Goal: Task Accomplishment & Management: Use online tool/utility

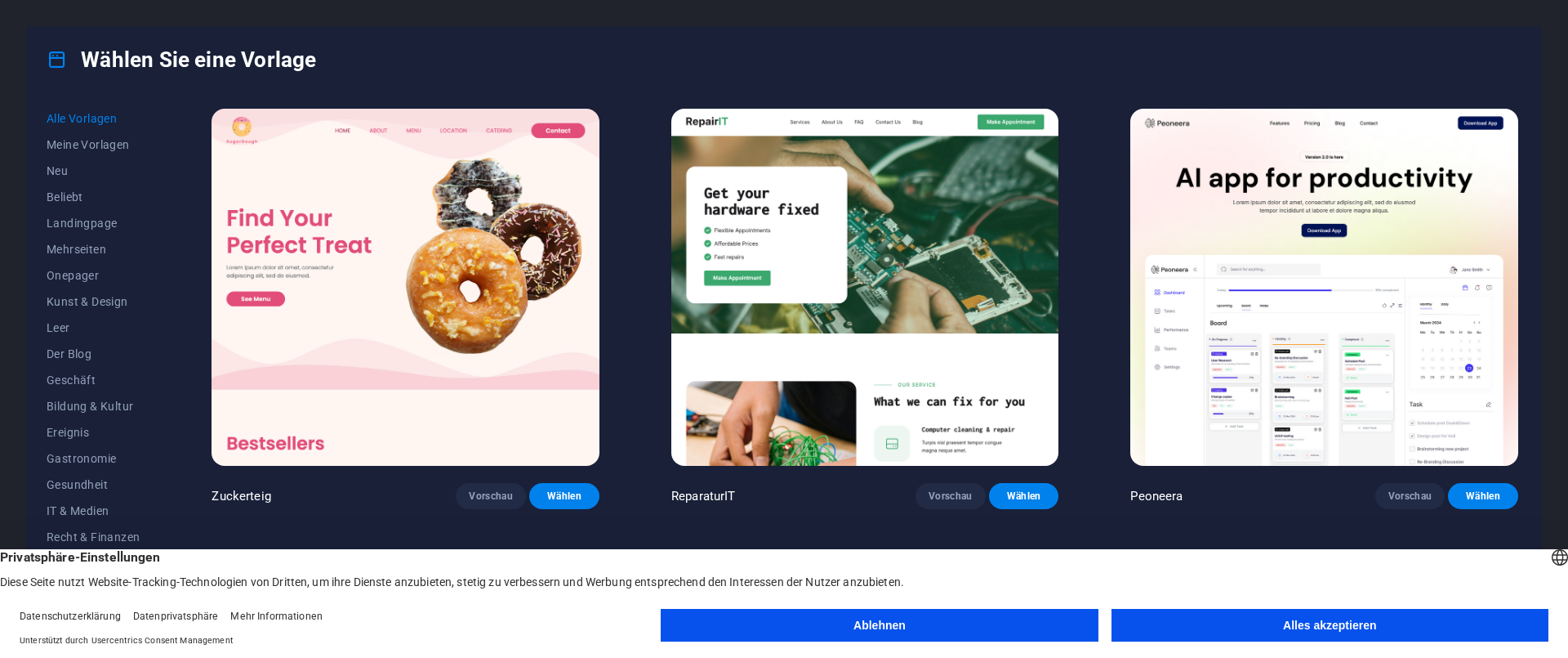
click at [909, 618] on button "Ablehnen" at bounding box center [879, 625] width 437 height 32
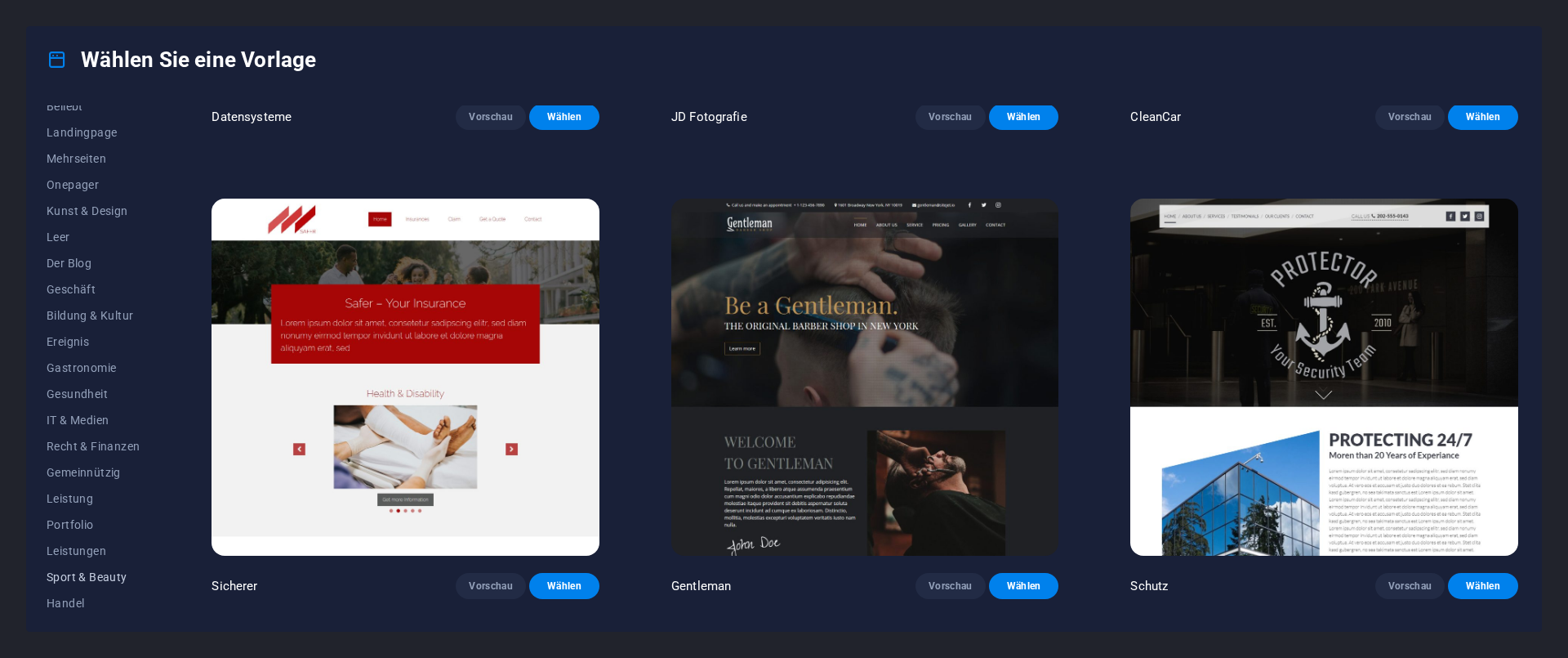
scroll to position [148, 0]
click at [73, 556] on button "Handel" at bounding box center [92, 545] width 93 height 26
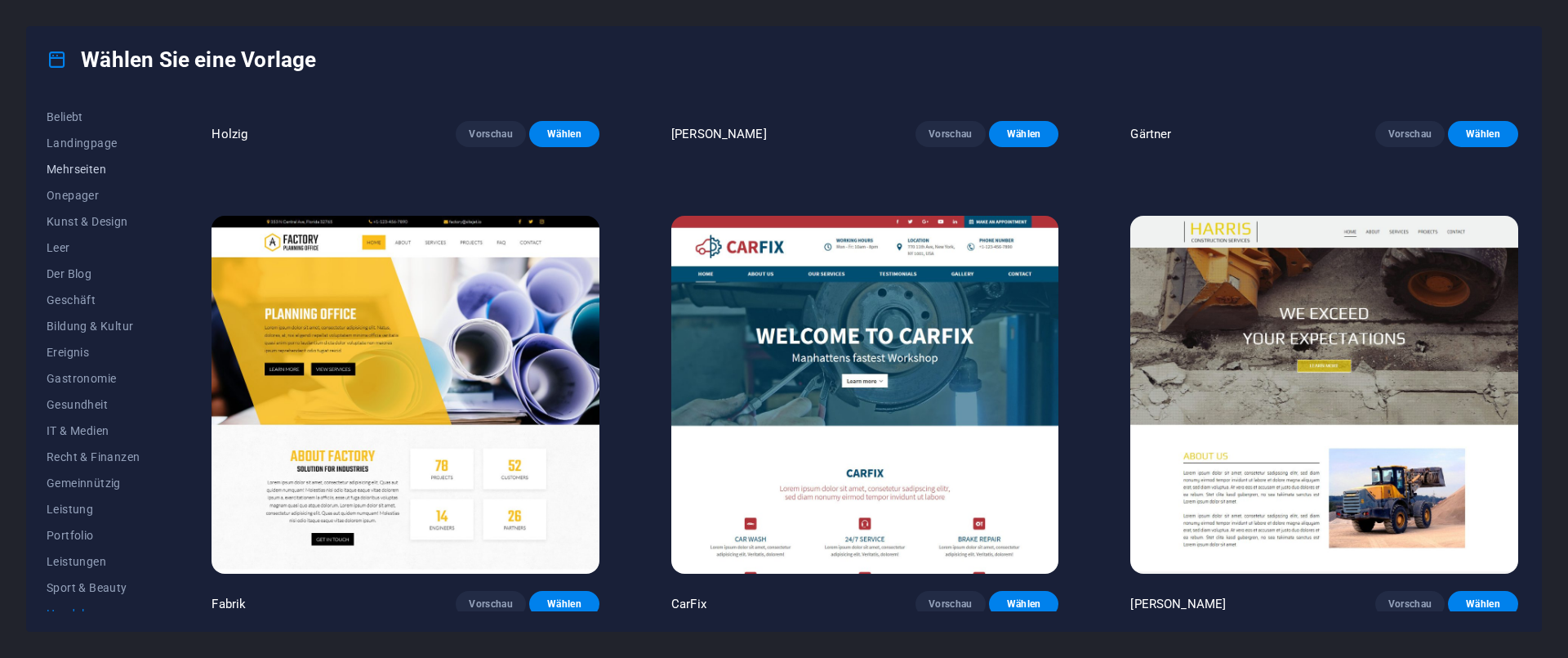
scroll to position [50, 0]
click at [59, 138] on button "Beliebt" at bounding box center [92, 147] width 93 height 26
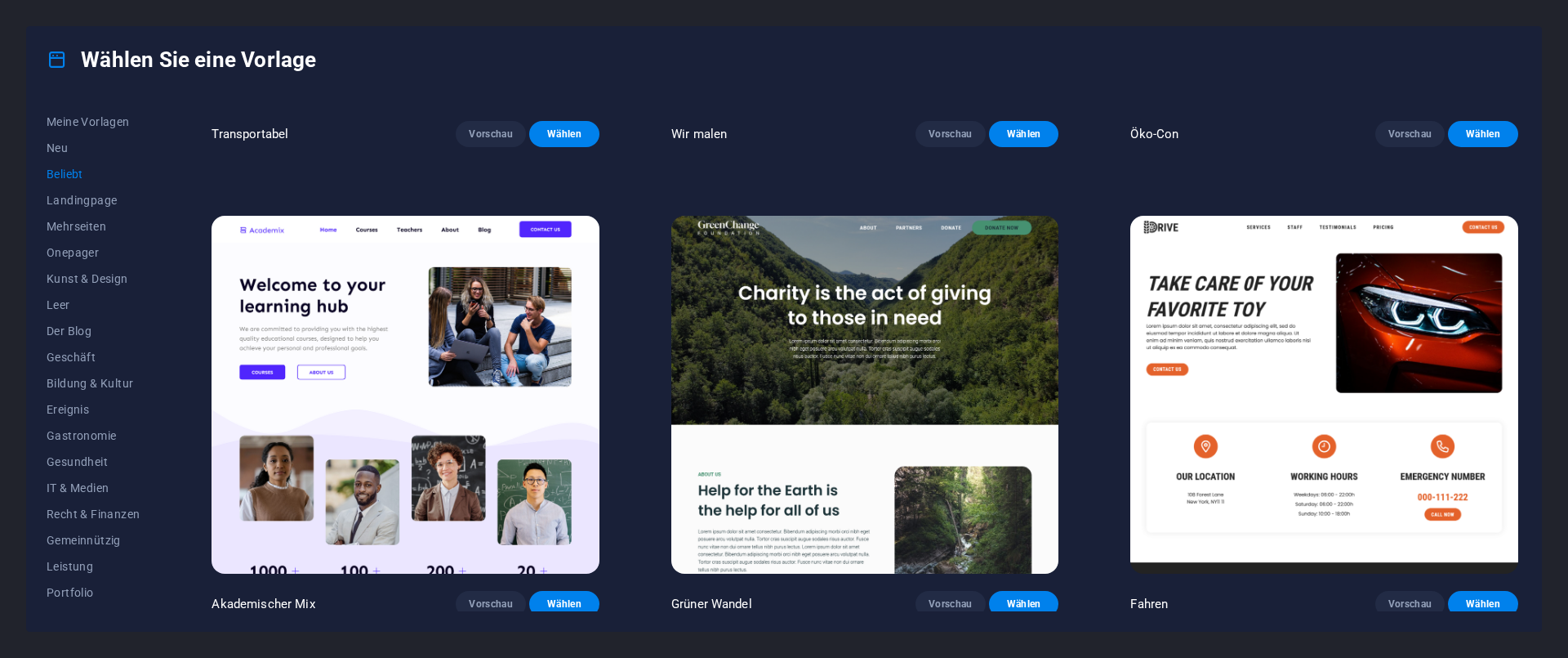
scroll to position [0, 0]
click at [97, 119] on font "Alle Vorlagen" at bounding box center [81, 118] width 70 height 13
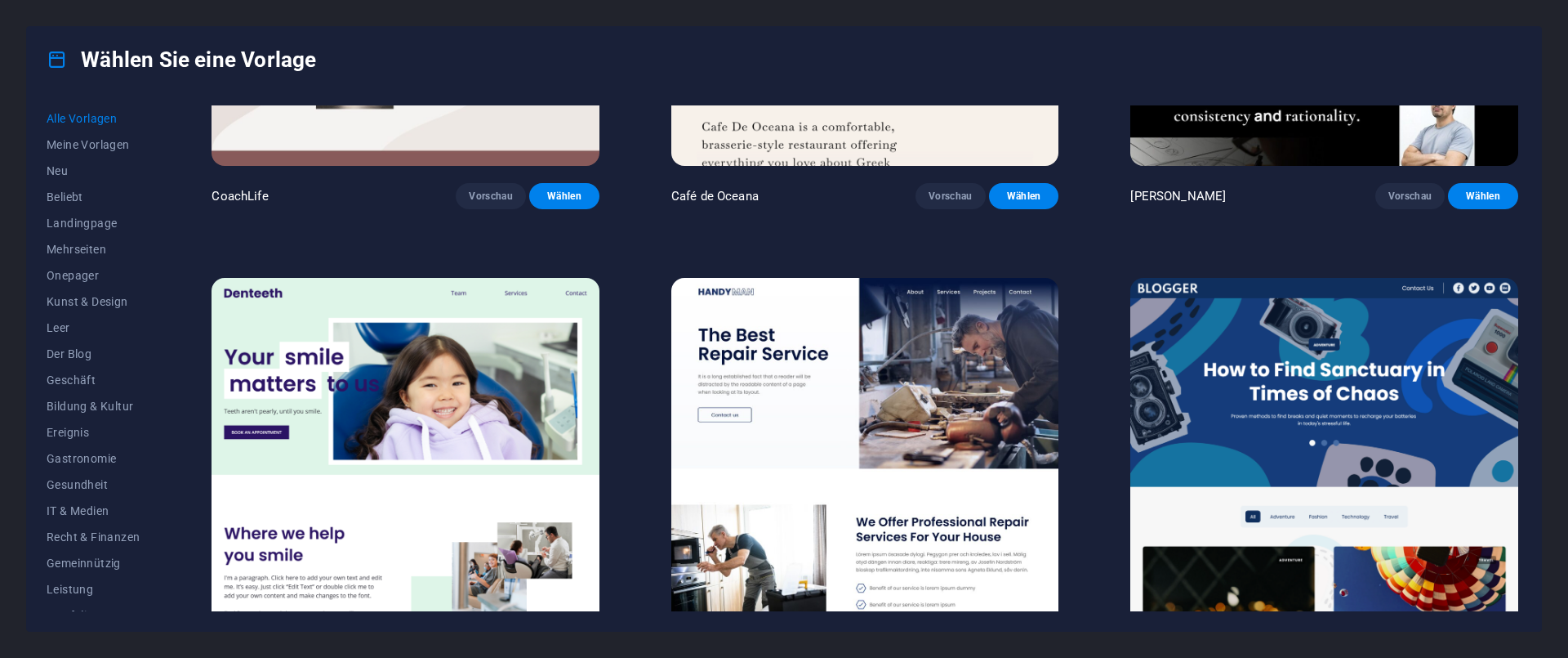
scroll to position [5637, 0]
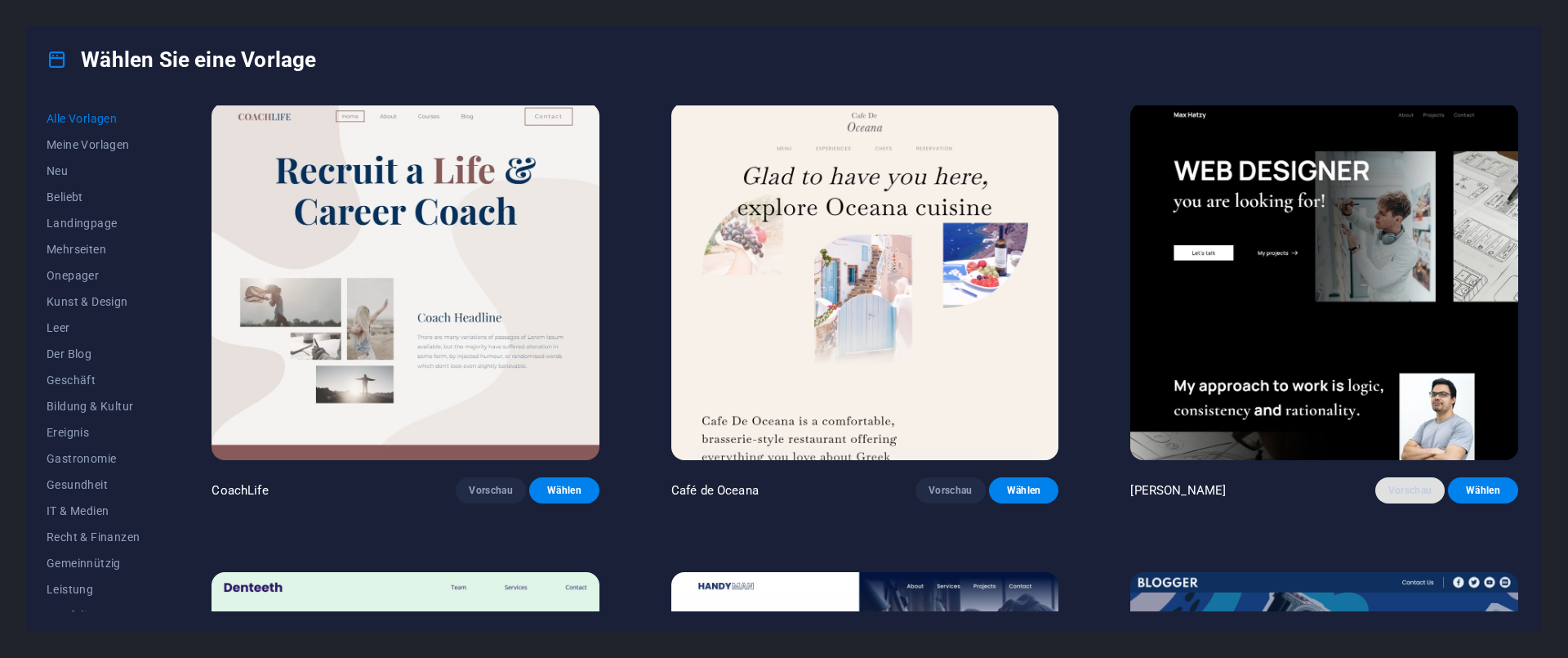
click at [1397, 485] on font "Vorschau" at bounding box center [1411, 490] width 44 height 11
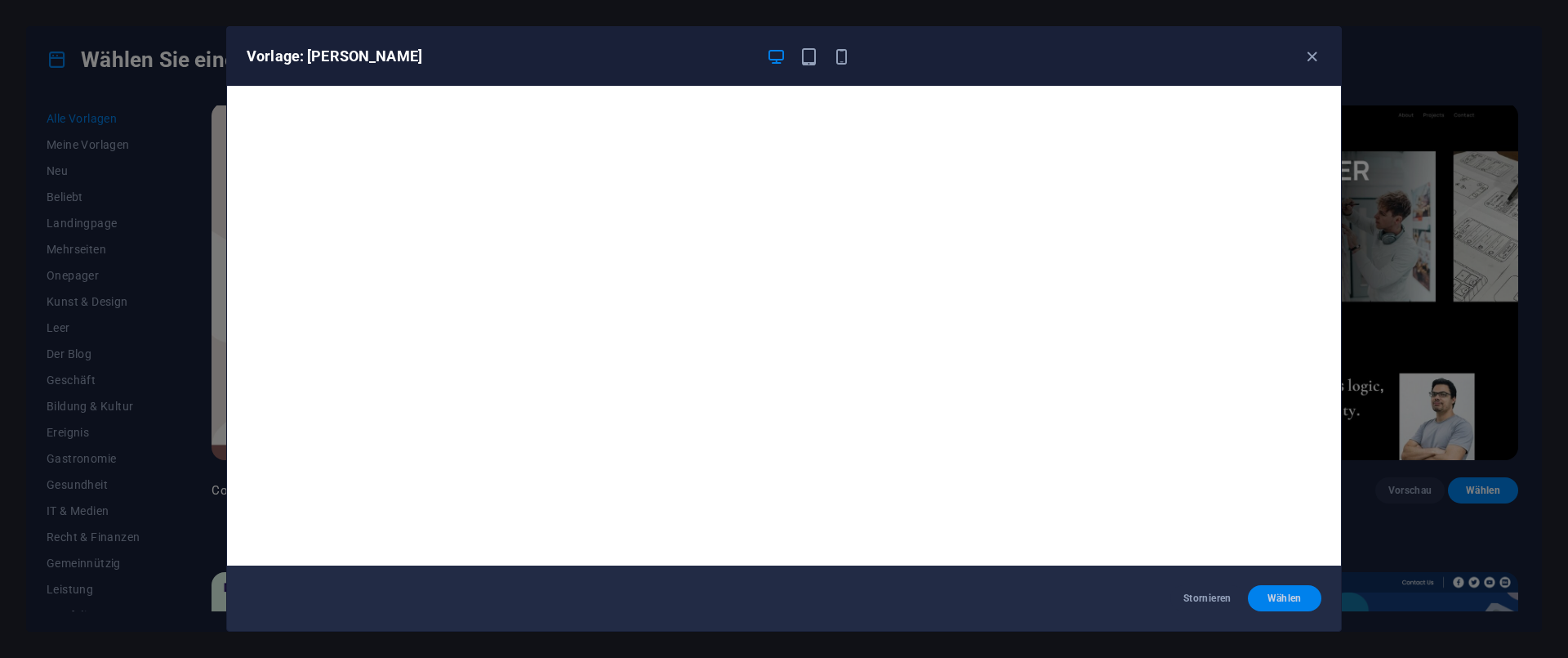
click at [1301, 597] on font "Wählen" at bounding box center [1285, 598] width 34 height 11
